Goal: Transaction & Acquisition: Book appointment/travel/reservation

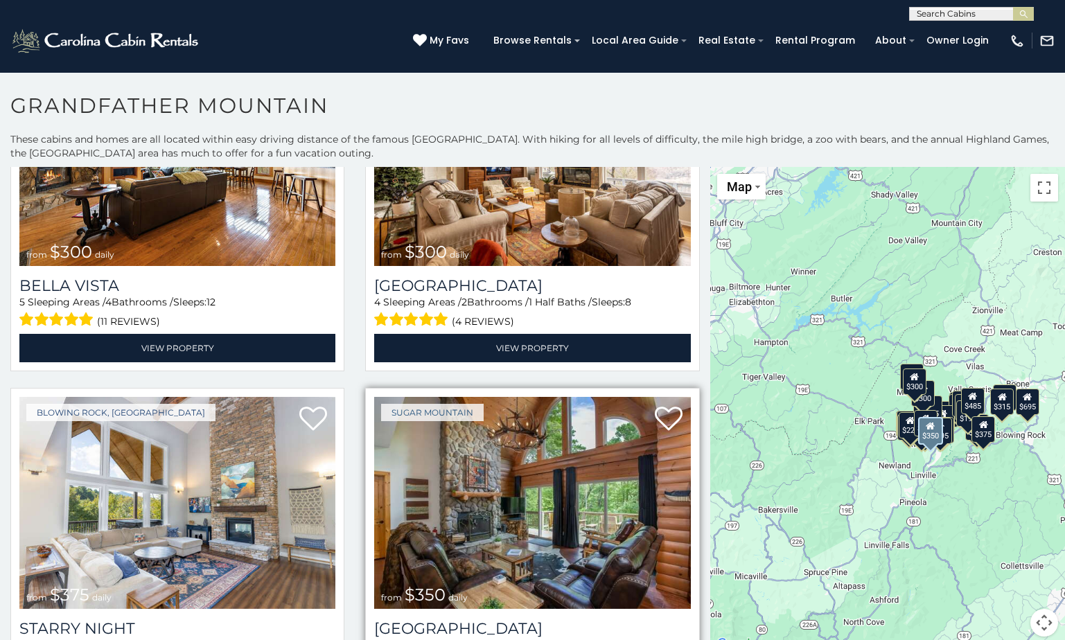
scroll to position [1317, 0]
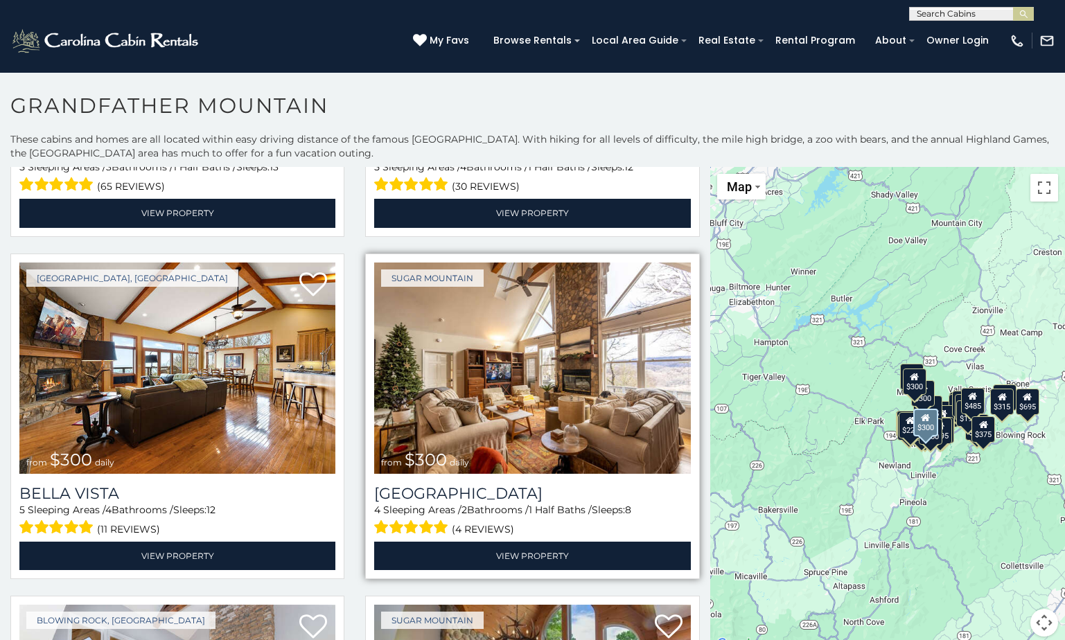
click at [504, 363] on img at bounding box center [532, 369] width 316 height 212
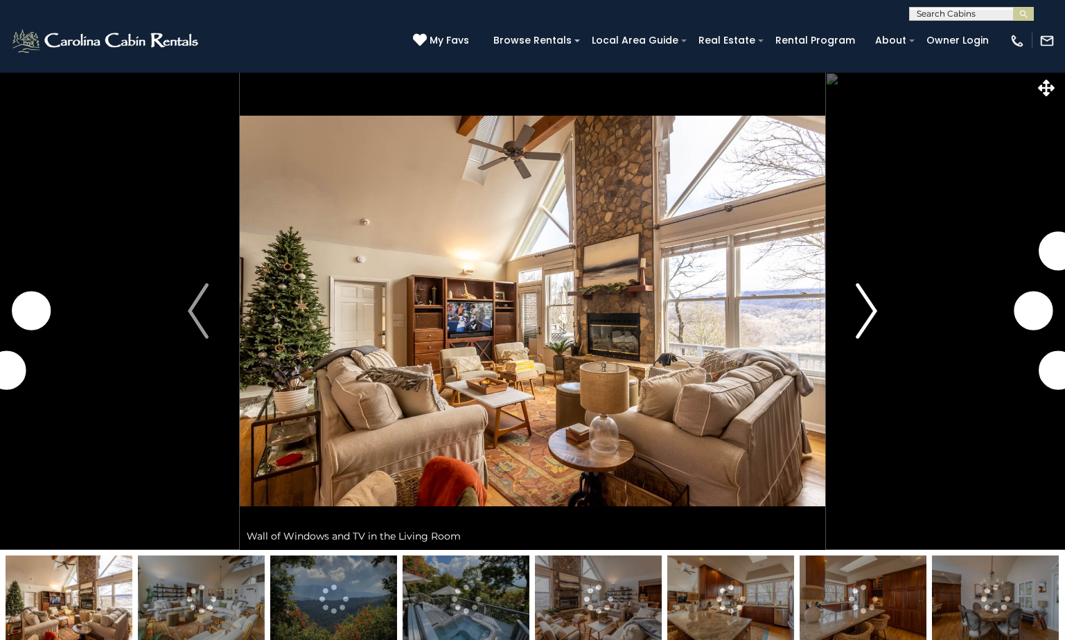
click at [862, 306] on img "Next" at bounding box center [867, 310] width 21 height 55
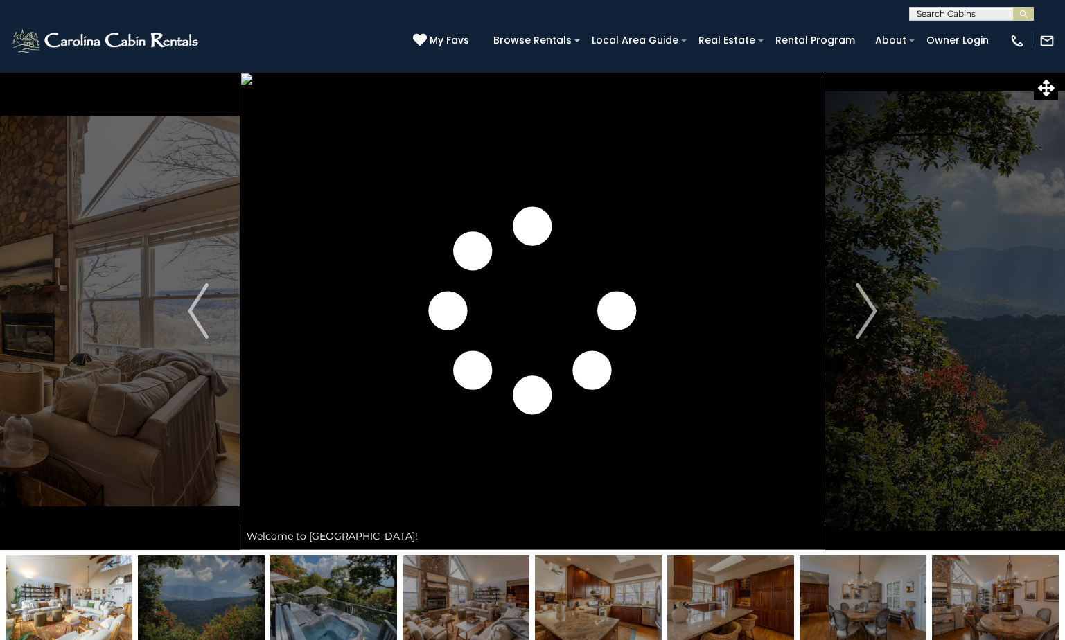
scroll to position [208, 0]
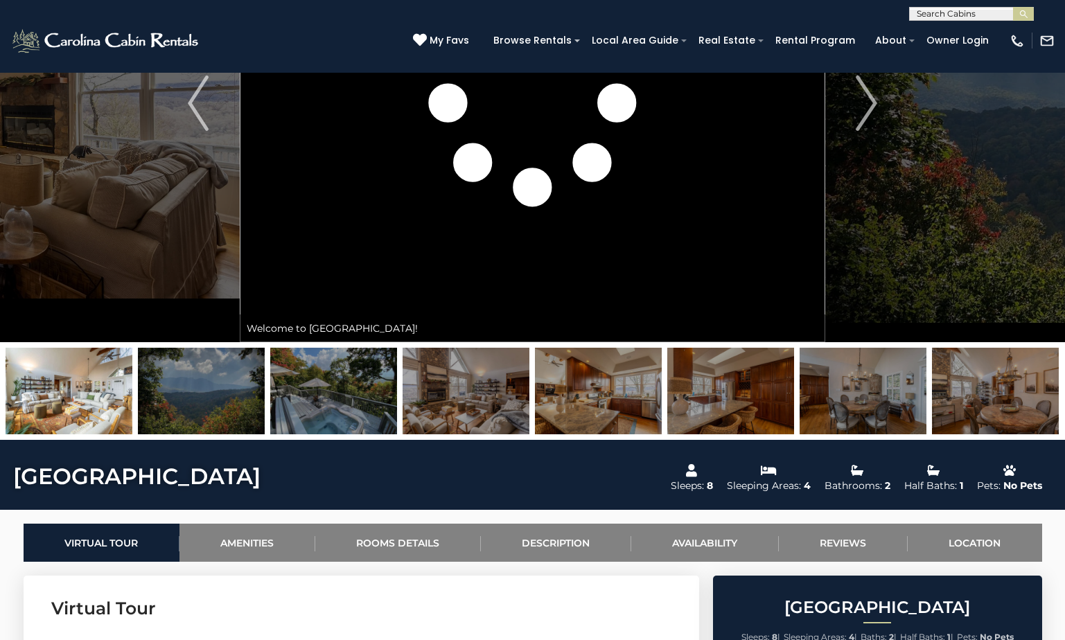
click at [306, 399] on img at bounding box center [333, 391] width 127 height 87
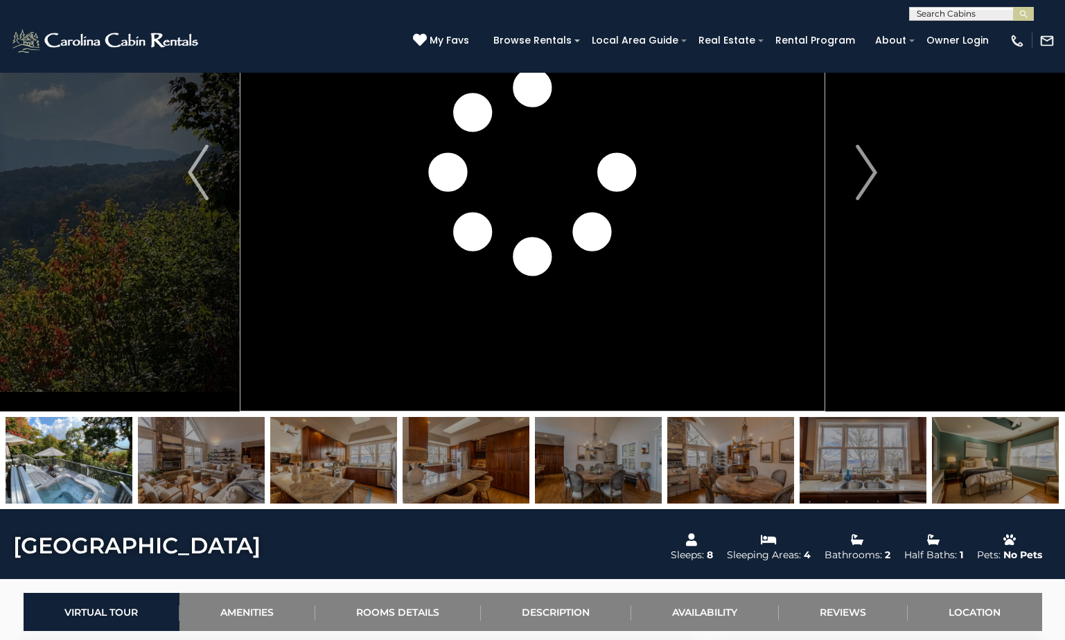
scroll to position [0, 0]
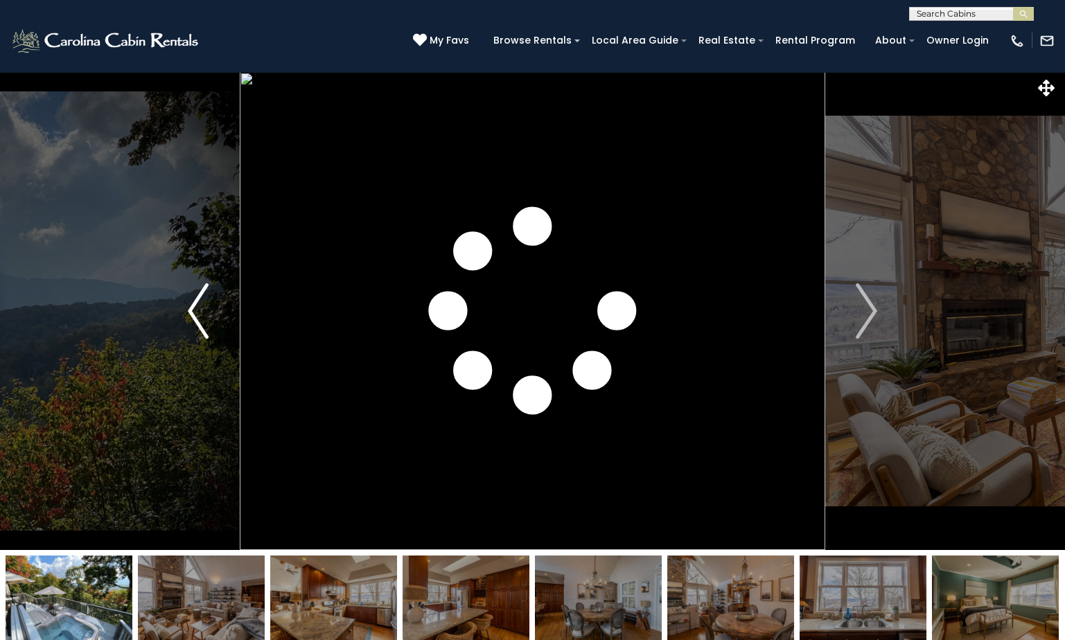
click at [207, 302] on img "Previous" at bounding box center [198, 310] width 21 height 55
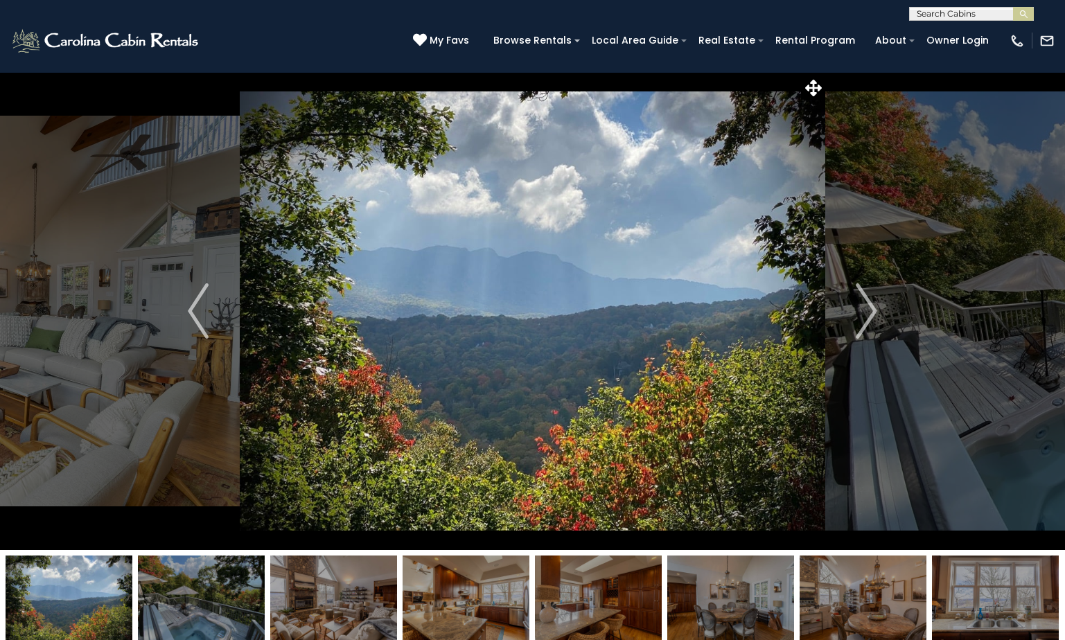
click at [188, 592] on img at bounding box center [201, 599] width 127 height 87
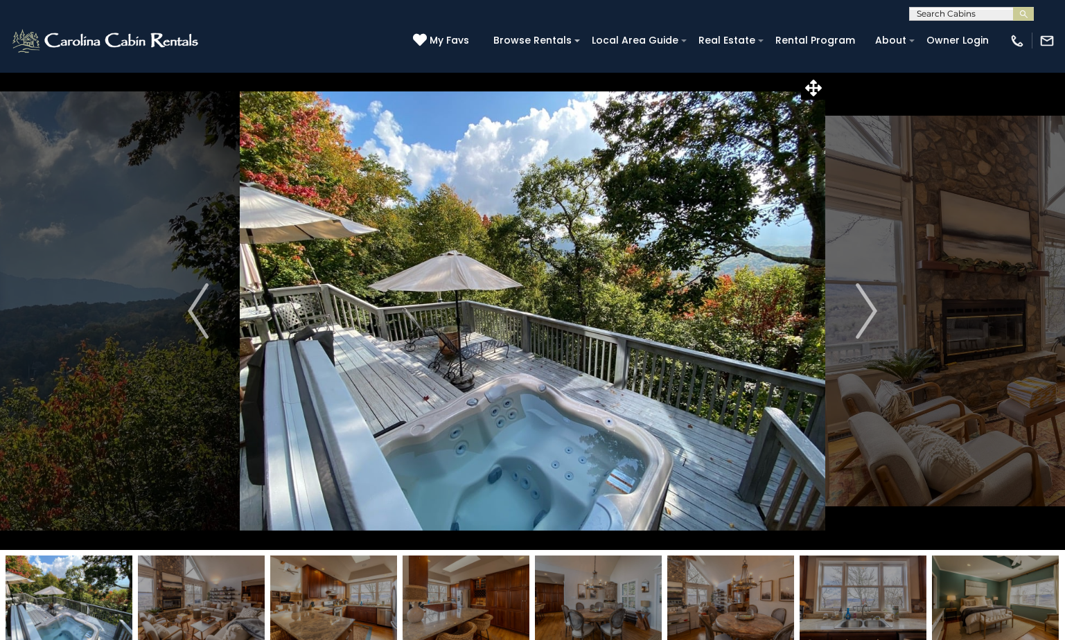
click at [315, 582] on img at bounding box center [333, 599] width 127 height 87
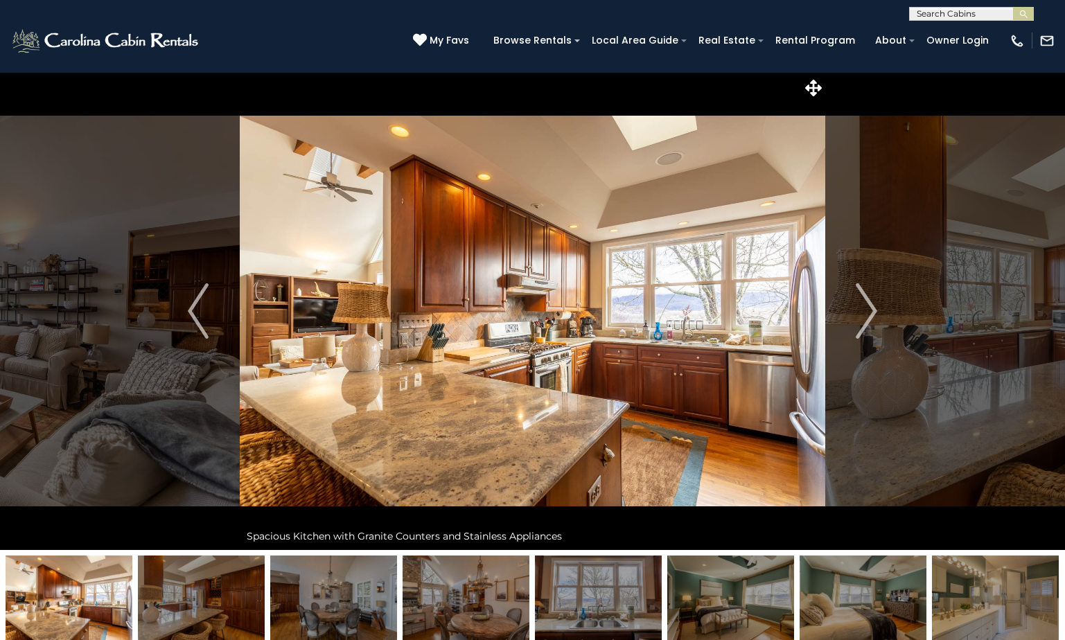
click at [443, 593] on img at bounding box center [466, 599] width 127 height 87
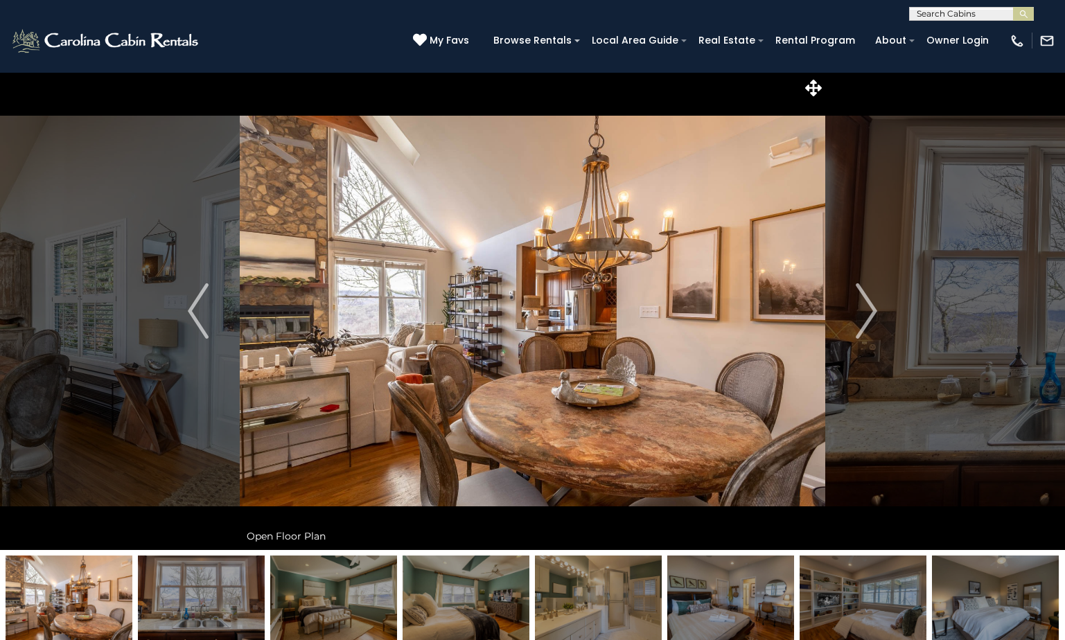
click at [559, 600] on img at bounding box center [598, 599] width 127 height 87
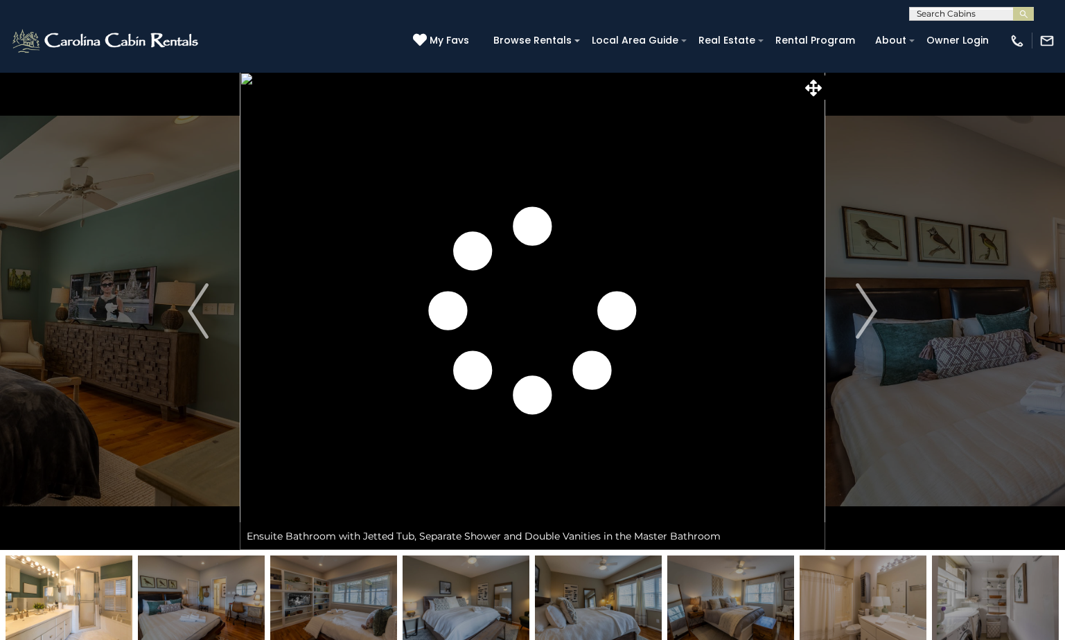
click at [724, 589] on img at bounding box center [730, 599] width 127 height 87
